Goal: Navigation & Orientation: Find specific page/section

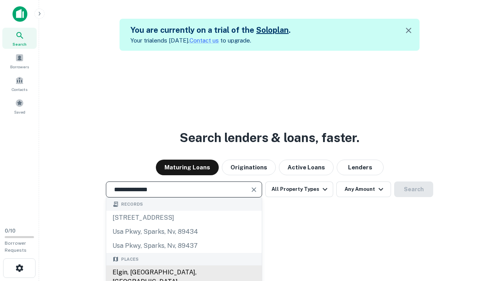
click at [185, 272] on div "Elgin, [GEOGRAPHIC_DATA], [GEOGRAPHIC_DATA]" at bounding box center [183, 276] width 155 height 23
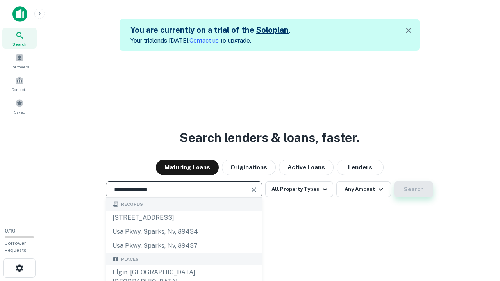
type input "**********"
click at [394, 181] on button "Search" at bounding box center [413, 189] width 39 height 16
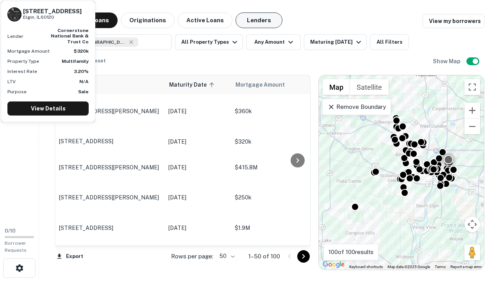
click at [252, 20] on button "Lenders" at bounding box center [258, 20] width 47 height 16
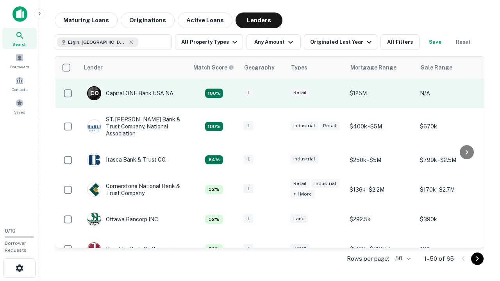
click at [277, 93] on div "IL" at bounding box center [262, 93] width 39 height 11
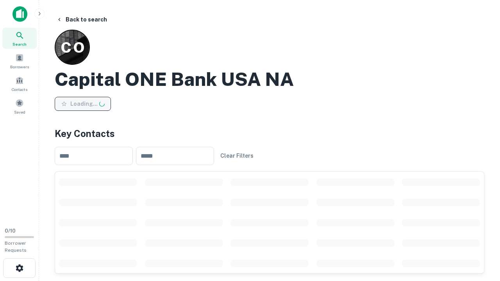
click at [82, 103] on button "Loading..." at bounding box center [83, 104] width 56 height 14
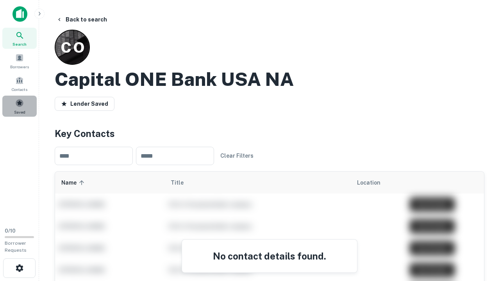
click at [17, 105] on span at bounding box center [19, 103] width 9 height 9
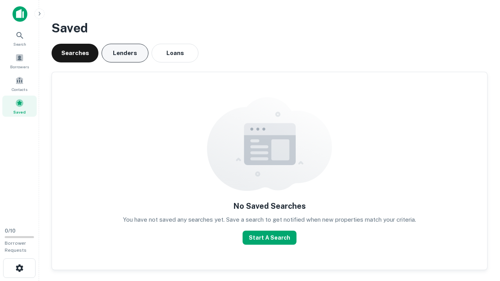
click at [134, 57] on button "Lenders" at bounding box center [124, 53] width 47 height 19
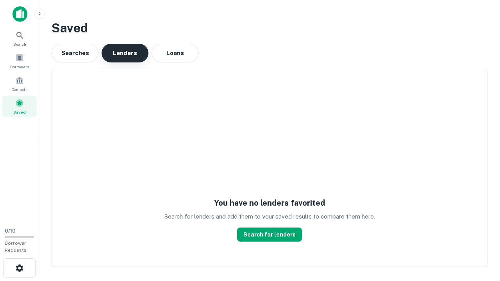
click at [134, 57] on button "Lenders" at bounding box center [124, 53] width 47 height 19
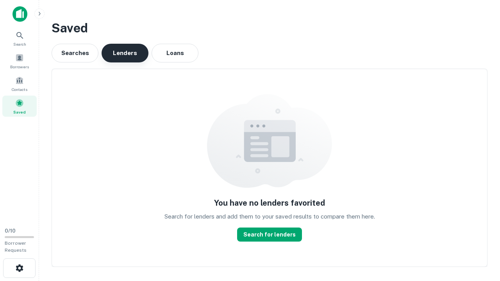
click at [134, 57] on button "Lenders" at bounding box center [124, 53] width 47 height 19
click at [24, 35] on icon at bounding box center [19, 35] width 9 height 9
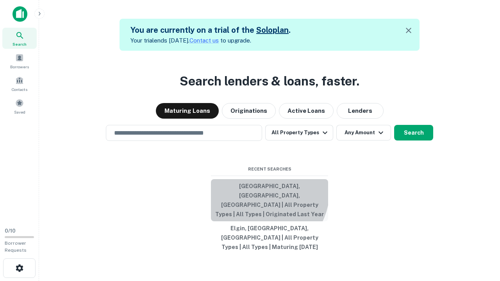
click at [258, 205] on button "Elgin, IL, USA | All Property Types | All Types | Originated Last Year" at bounding box center [269, 200] width 117 height 42
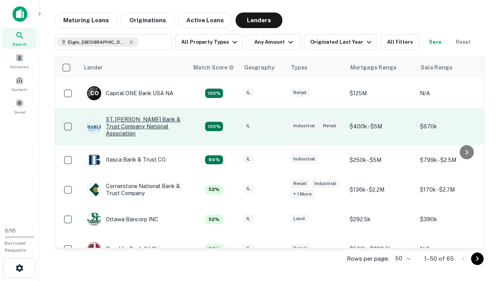
click at [156, 127] on div "ST. [PERSON_NAME] Bank & Trust Company, National Association" at bounding box center [134, 126] width 94 height 21
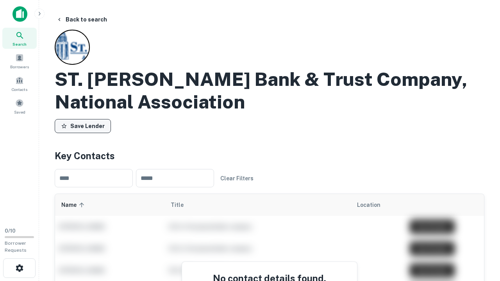
click at [79, 125] on button "Save Lender" at bounding box center [83, 126] width 56 height 14
click at [20, 105] on span at bounding box center [19, 103] width 9 height 9
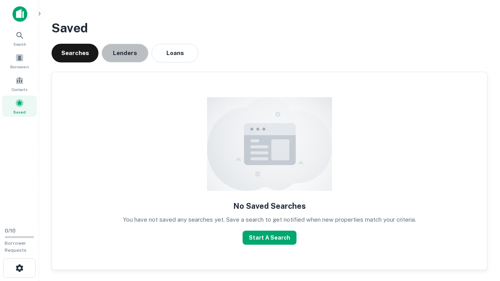
click at [137, 53] on button "Lenders" at bounding box center [124, 53] width 47 height 19
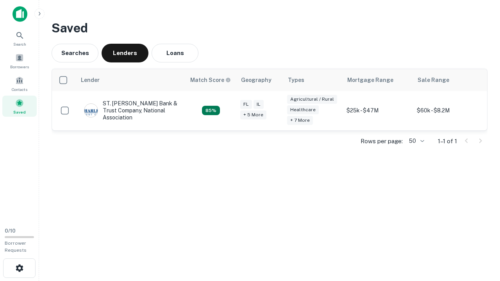
click at [110, 179] on main "Saved Searches Lenders Loans Lender Match Score Geography Types Mortgage Range …" at bounding box center [269, 140] width 461 height 281
